Goal: Information Seeking & Learning: Learn about a topic

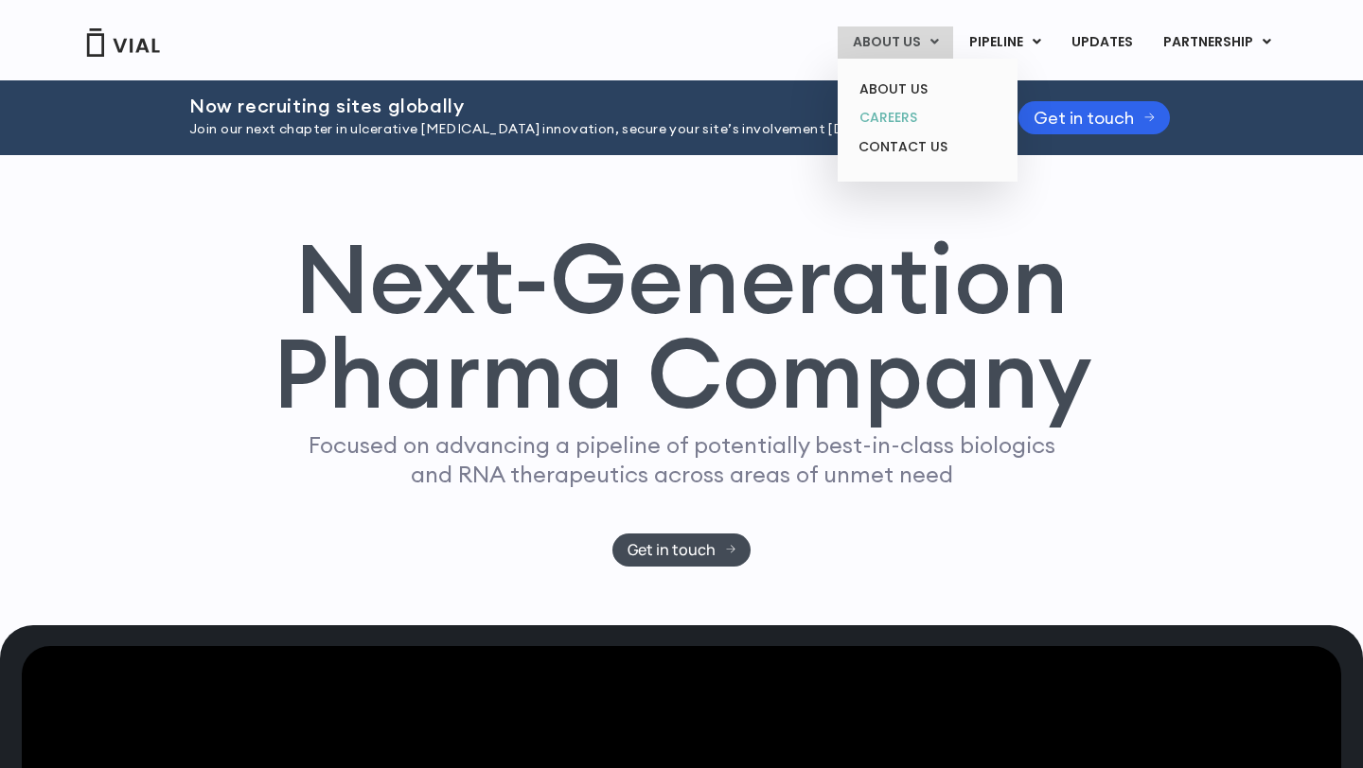
click at [881, 121] on link "CAREERS" at bounding box center [927, 117] width 166 height 29
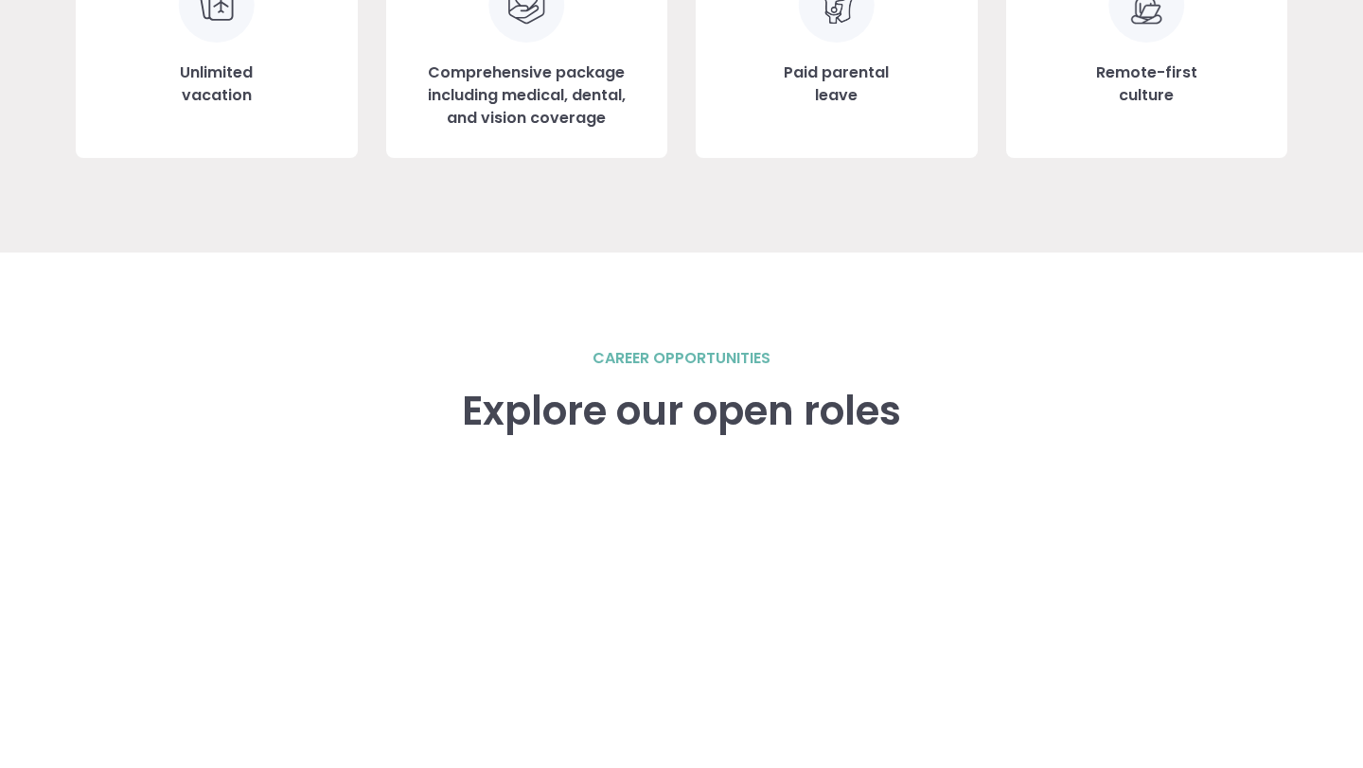
scroll to position [2359, 0]
